Goal: Find specific page/section: Find specific page/section

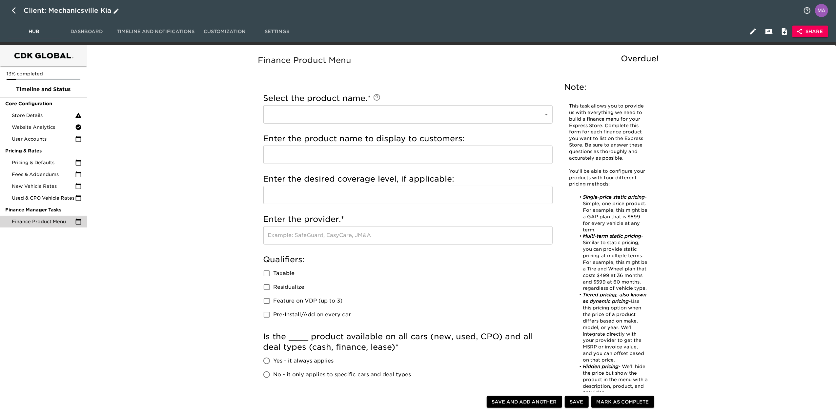
click at [10, 9] on button "button" at bounding box center [16, 11] width 16 height 16
select select "10"
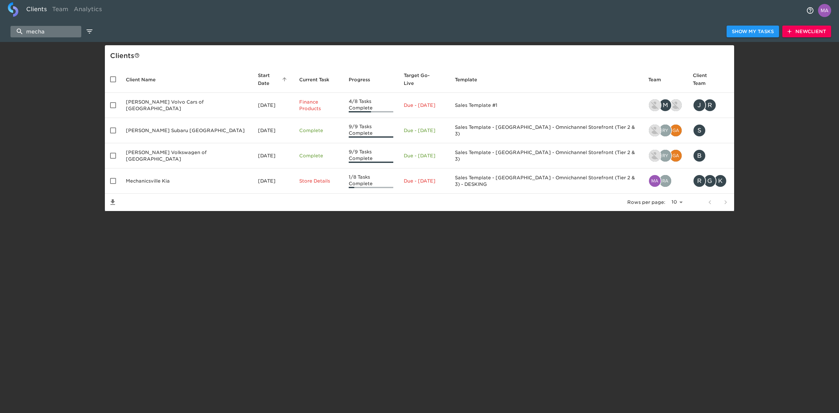
click at [69, 28] on input "mecha" at bounding box center [45, 31] width 71 height 11
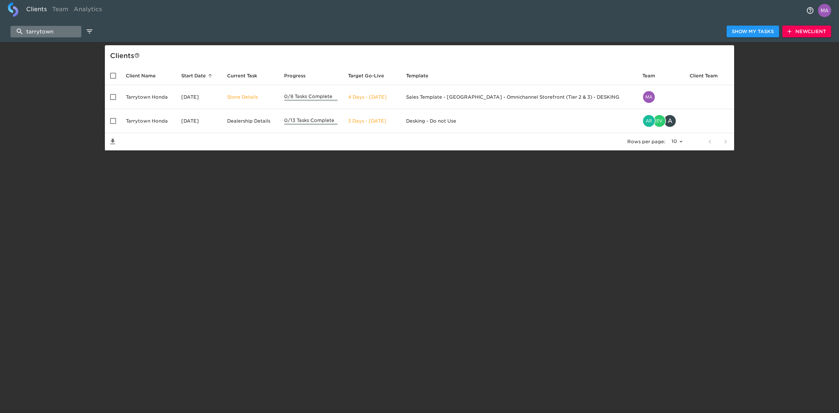
type input "tarrytown"
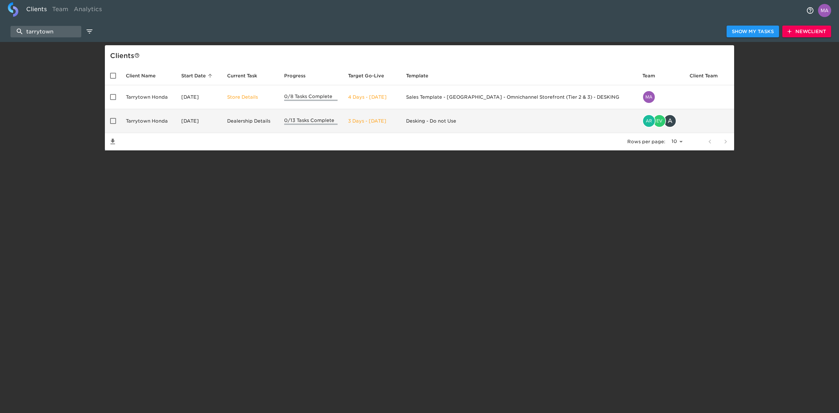
click at [151, 118] on td "Tarrytown Honda" at bounding box center [148, 121] width 55 height 24
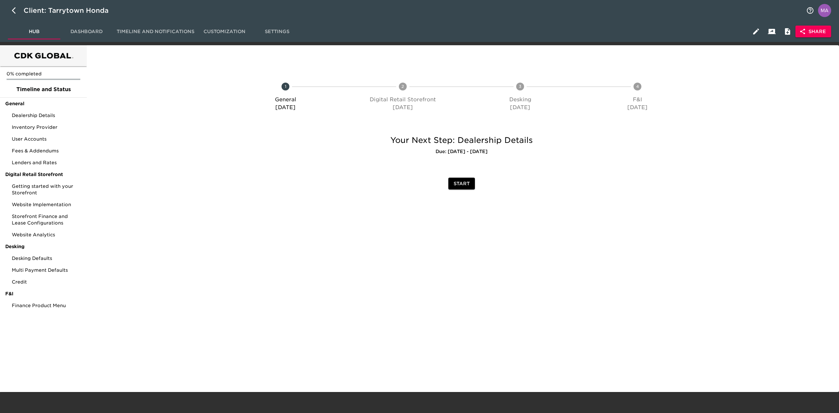
click at [806, 32] on icon "button" at bounding box center [803, 31] width 7 height 7
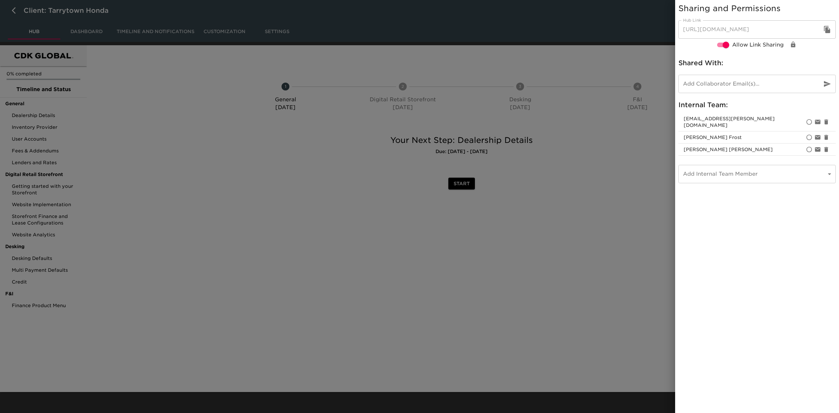
click at [831, 30] on icon "button" at bounding box center [828, 30] width 8 height 8
click at [424, 307] on div at bounding box center [419, 206] width 839 height 413
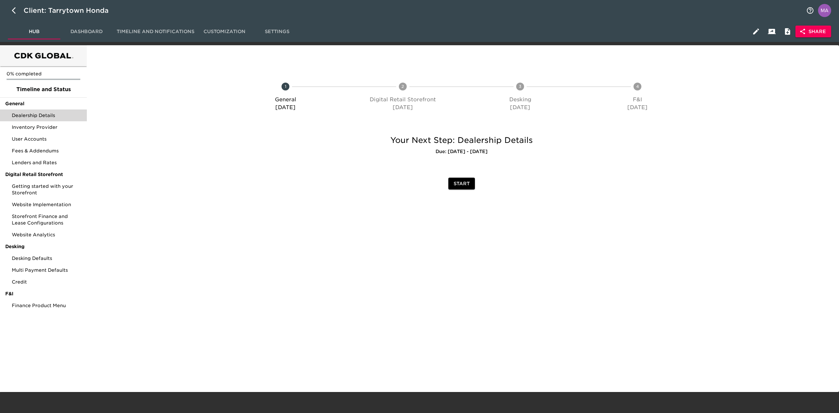
click at [41, 110] on div "Dealership Details" at bounding box center [43, 116] width 87 height 12
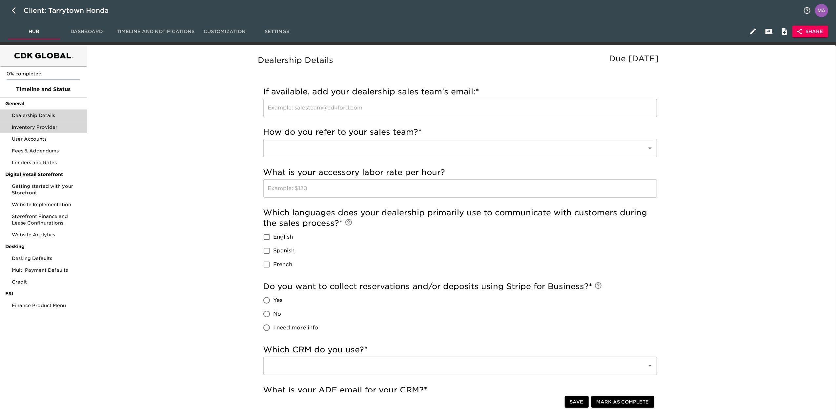
click at [43, 125] on span "Inventory Provider" at bounding box center [47, 127] width 70 height 7
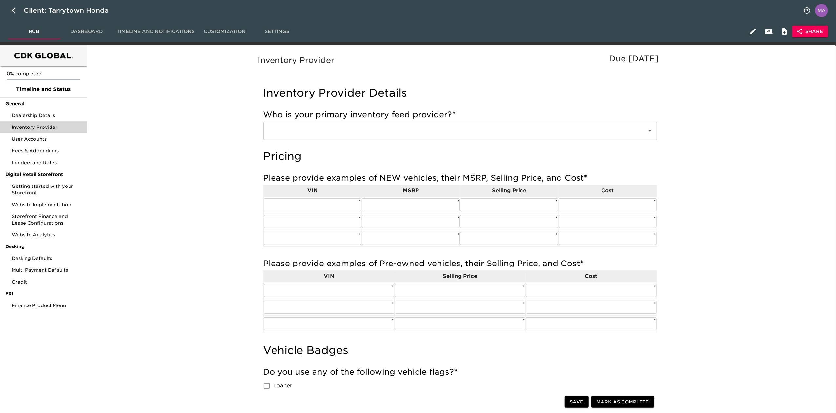
click at [172, 84] on div "Inventory Provider Due [DATE] Inventory Provider Details Who is your primary in…" at bounding box center [460, 347] width 744 height 596
click at [16, 10] on icon "button" at bounding box center [16, 11] width 8 height 8
select select "10"
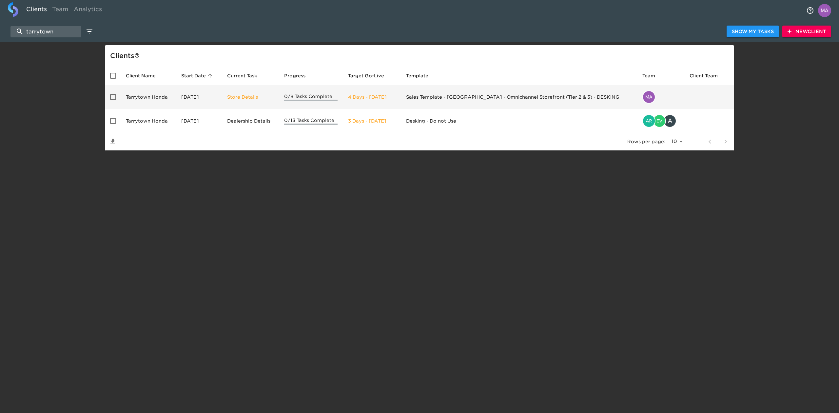
click at [160, 99] on td "Tarrytown Honda" at bounding box center [148, 97] width 55 height 24
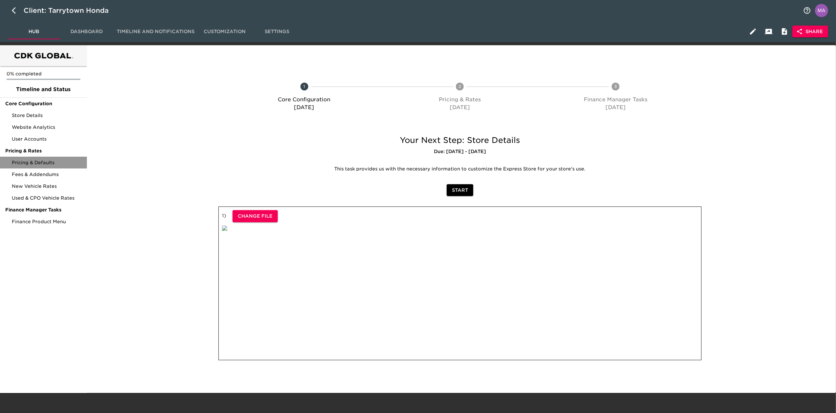
click at [25, 167] on div "Pricing & Defaults" at bounding box center [43, 163] width 87 height 12
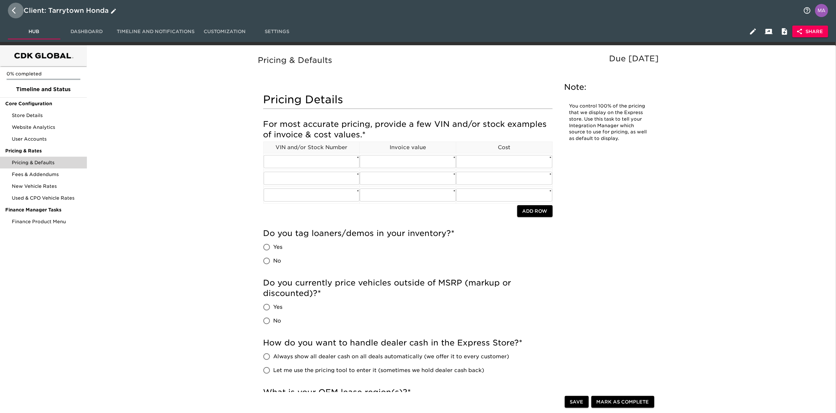
click at [14, 9] on icon "button" at bounding box center [14, 10] width 4 height 7
select select "10"
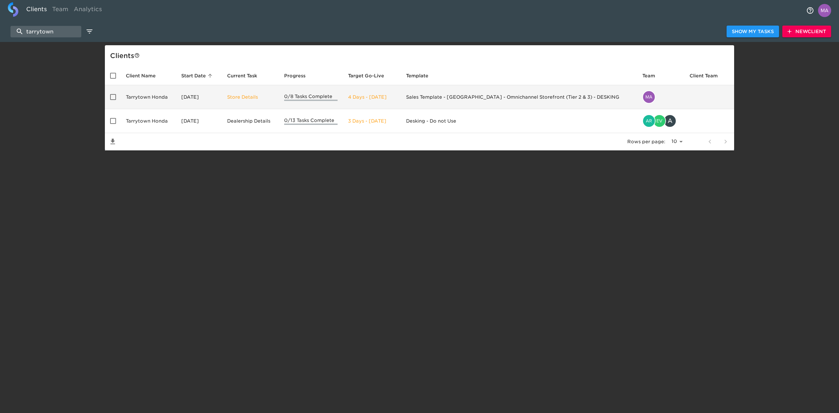
click at [145, 100] on td "Tarrytown Honda" at bounding box center [148, 97] width 55 height 24
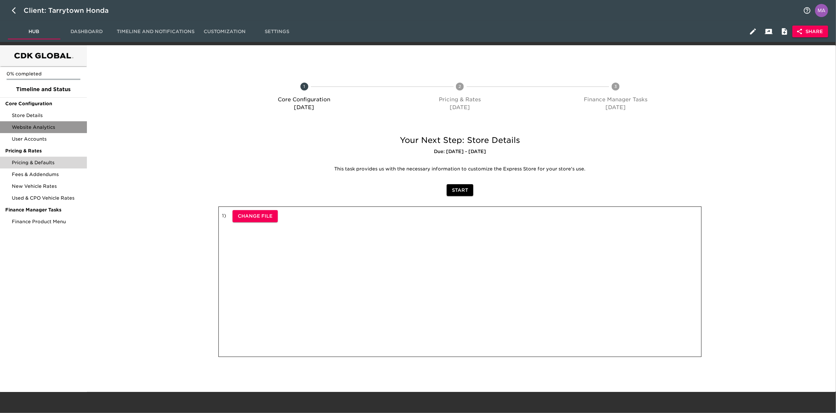
click at [28, 126] on span "Website Analytics" at bounding box center [47, 127] width 70 height 7
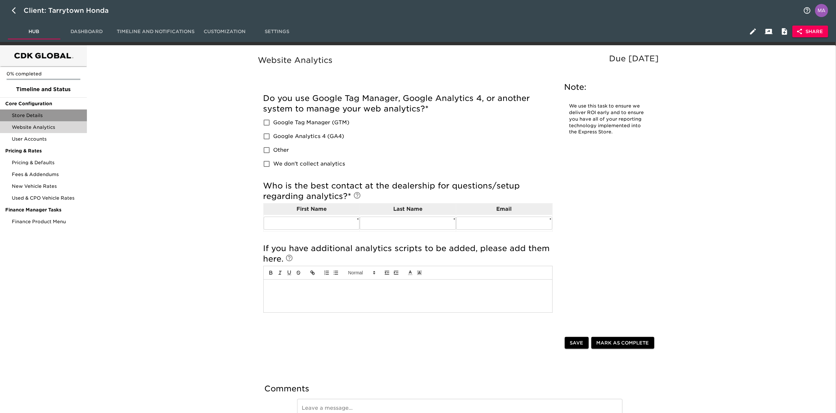
click at [26, 113] on span "Store Details" at bounding box center [47, 115] width 70 height 7
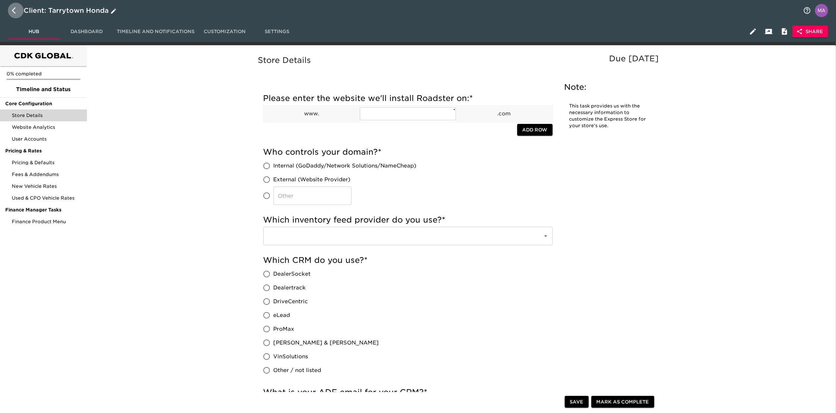
click at [15, 12] on icon "button" at bounding box center [16, 11] width 8 height 8
select select "10"
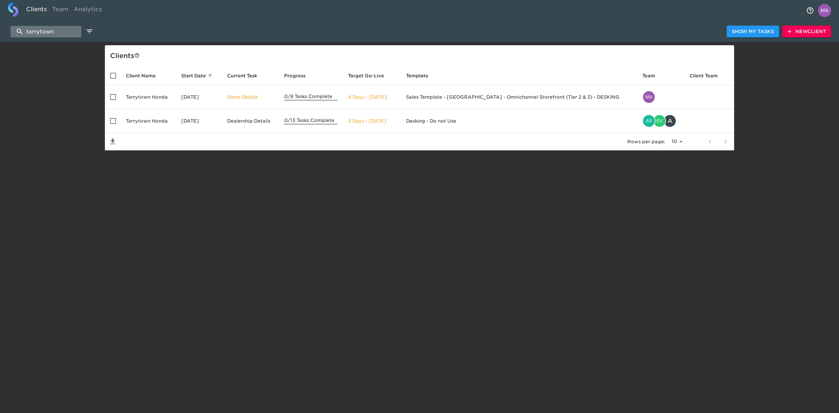
click at [49, 27] on input "tarrytown" at bounding box center [45, 31] width 71 height 11
type input "e"
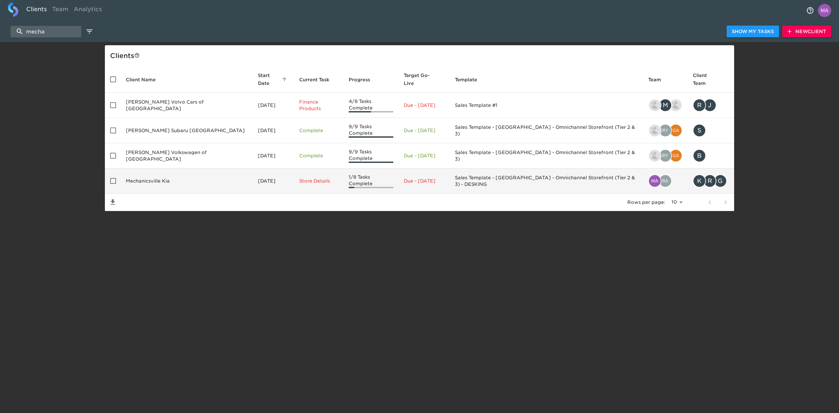
type input "mecha"
click at [164, 169] on td "Mechanicsville Kia" at bounding box center [187, 181] width 132 height 25
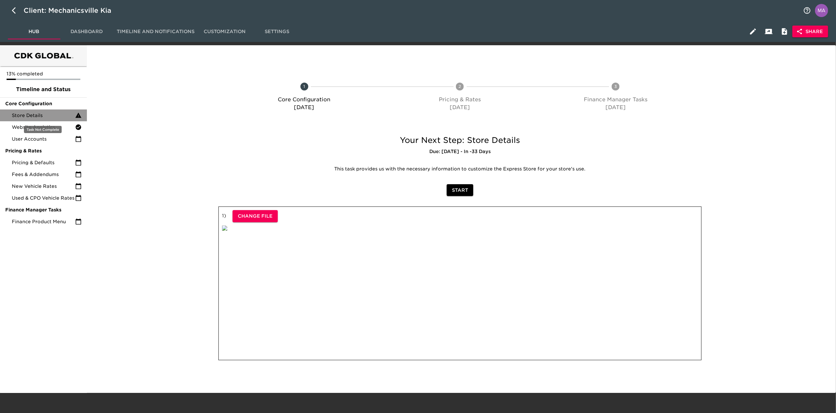
click at [34, 116] on span "Store Details" at bounding box center [43, 115] width 63 height 7
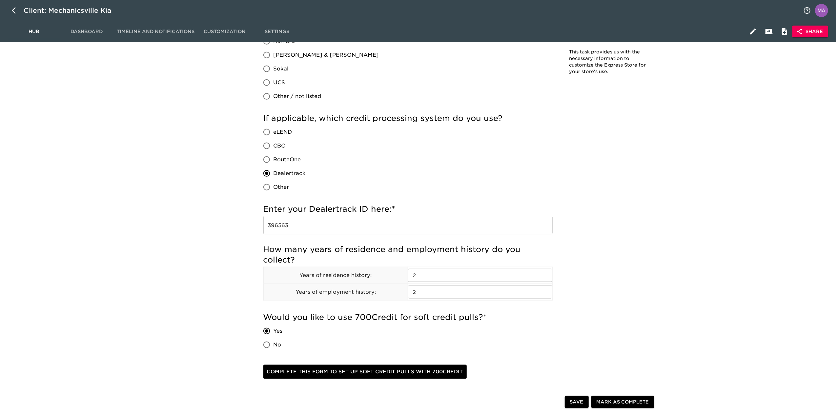
scroll to position [612, 0]
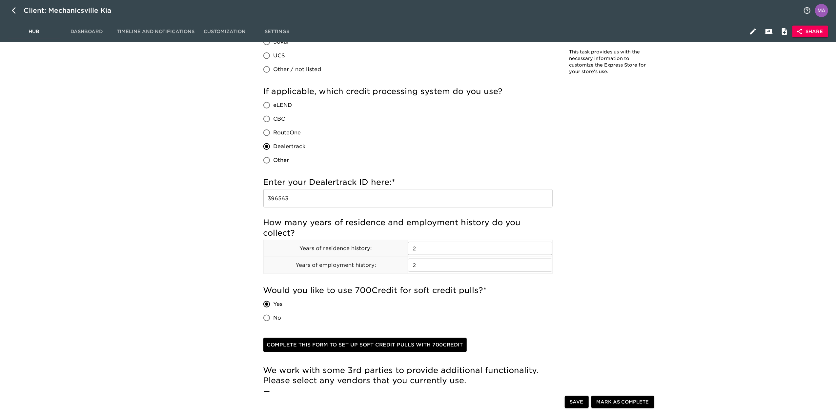
click at [284, 196] on input "396563" at bounding box center [407, 198] width 289 height 18
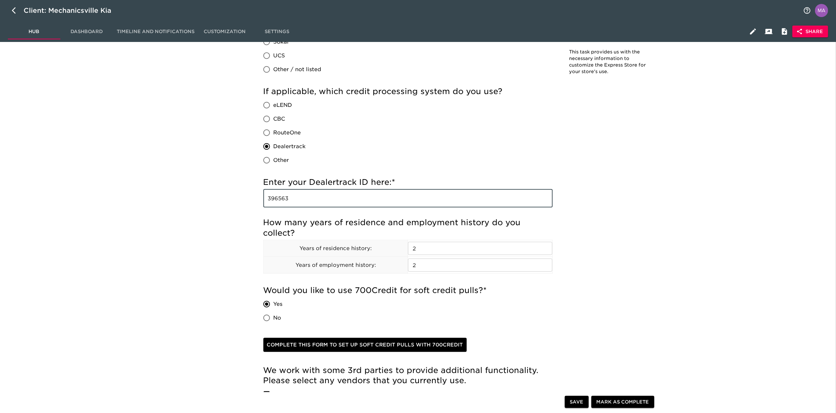
click at [284, 196] on input "396563" at bounding box center [407, 198] width 289 height 18
